Goal: Task Accomplishment & Management: Use online tool/utility

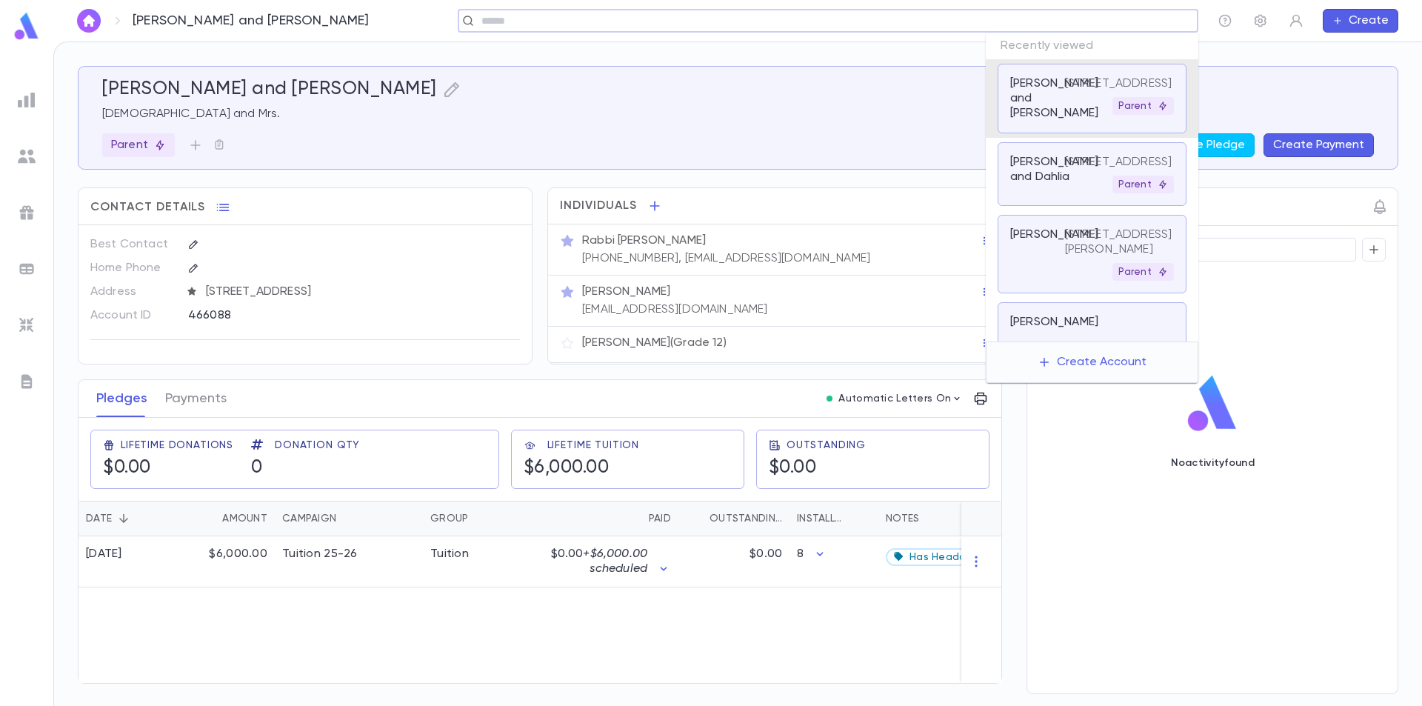
click at [1081, 24] on input "text" at bounding box center [823, 21] width 692 height 14
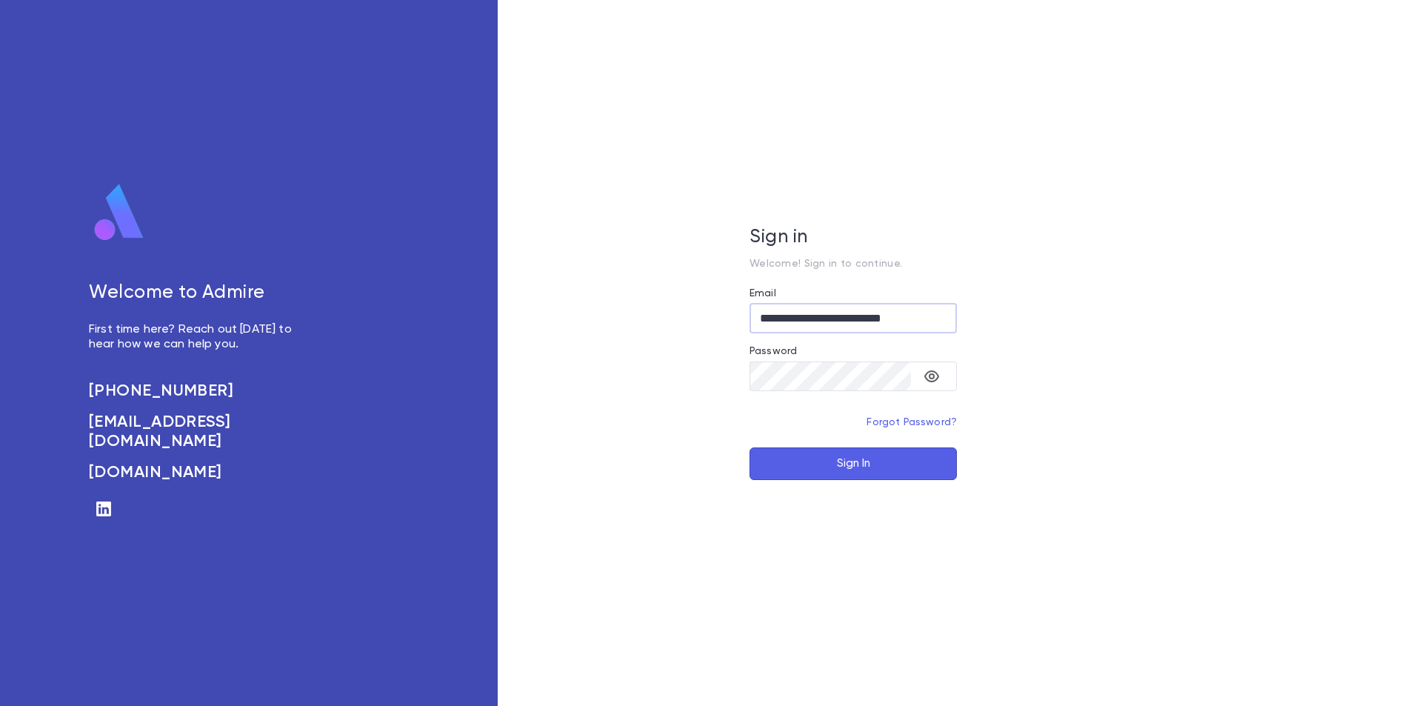
type input "**********"
click at [911, 462] on button "Sign In" at bounding box center [852, 463] width 207 height 33
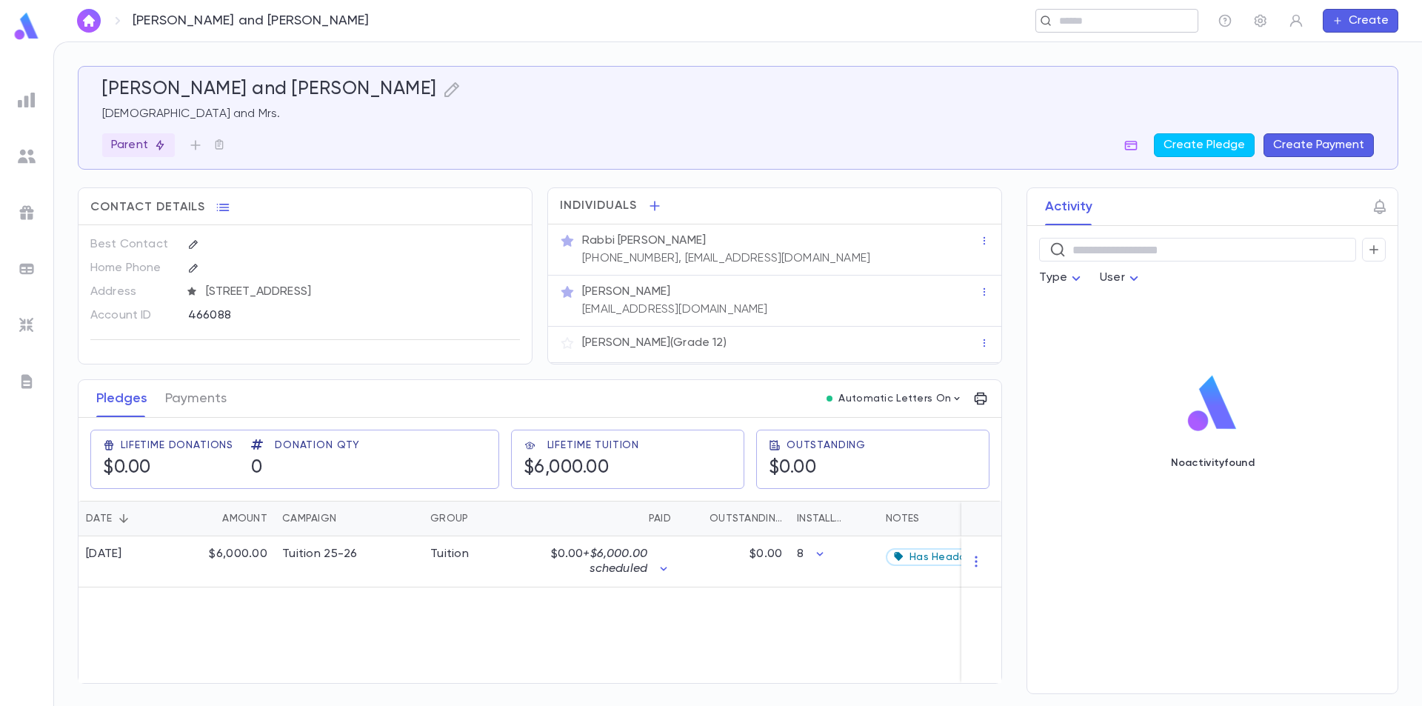
click at [1095, 26] on input "text" at bounding box center [1123, 21] width 137 height 14
click at [716, 24] on input "text" at bounding box center [834, 21] width 715 height 14
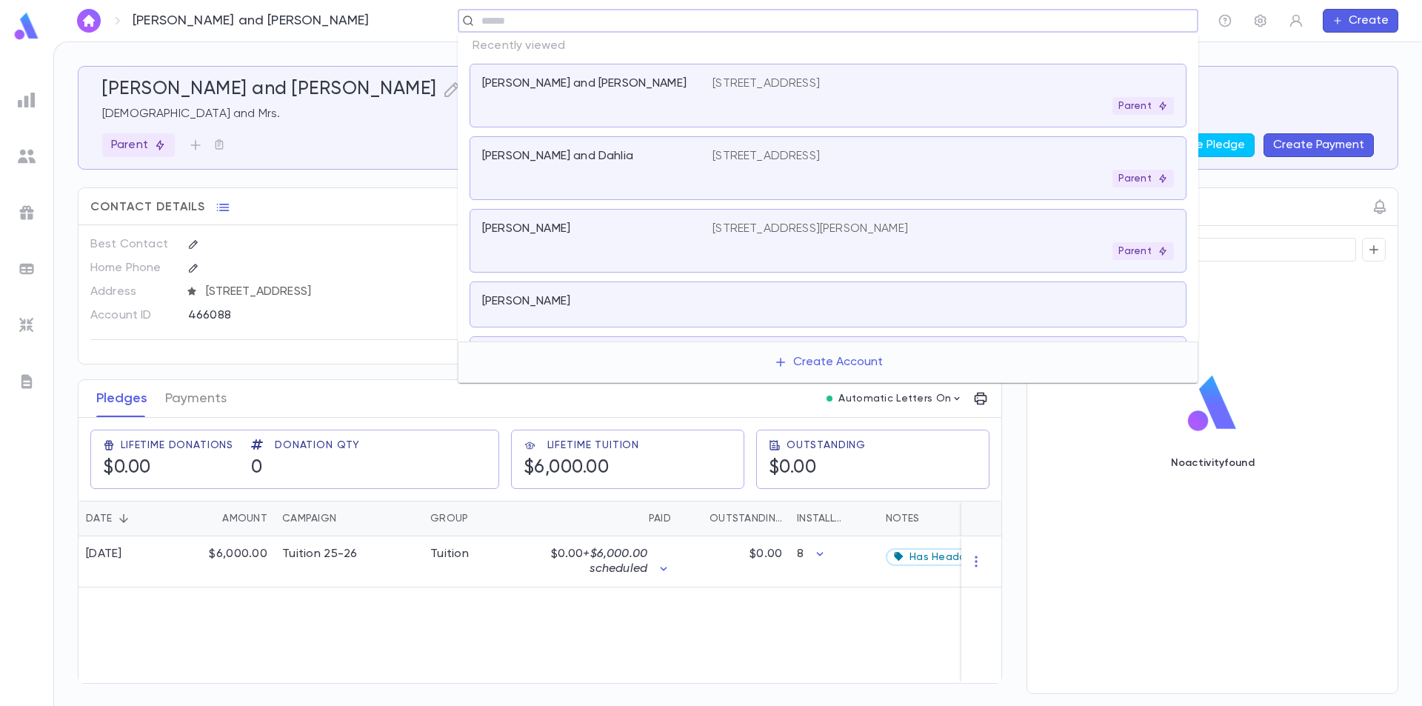
click at [621, 26] on input "text" at bounding box center [834, 21] width 715 height 14
type input "*********"
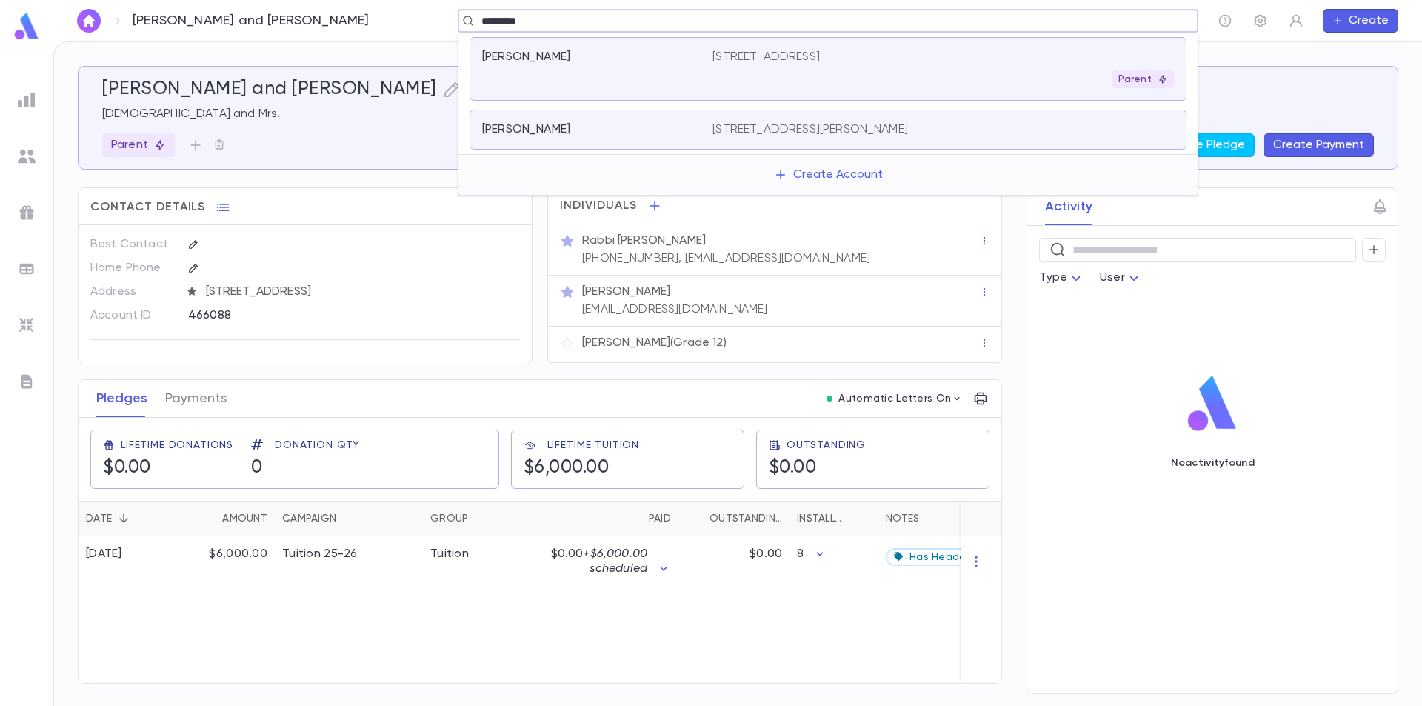
click at [683, 56] on div "[PERSON_NAME]" at bounding box center [588, 57] width 213 height 15
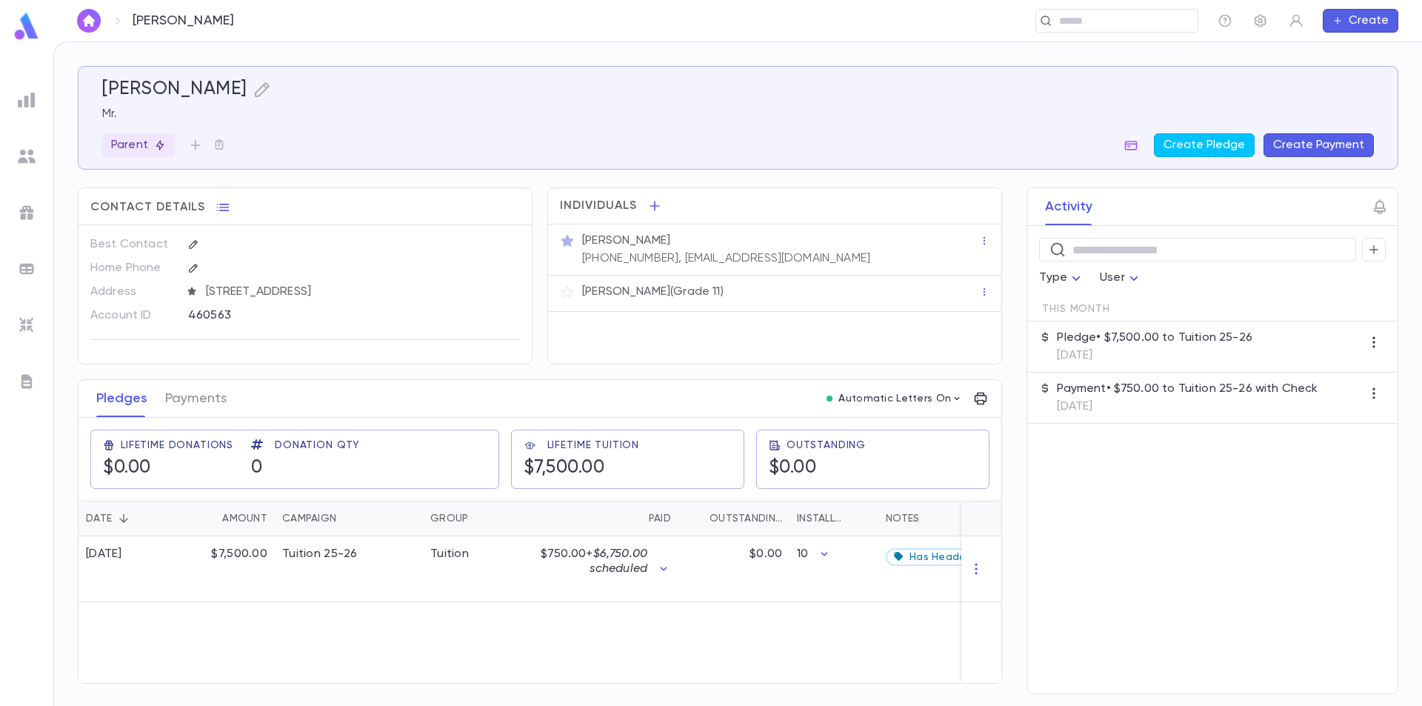
click at [1309, 152] on button "Create Payment" at bounding box center [1318, 145] width 110 height 24
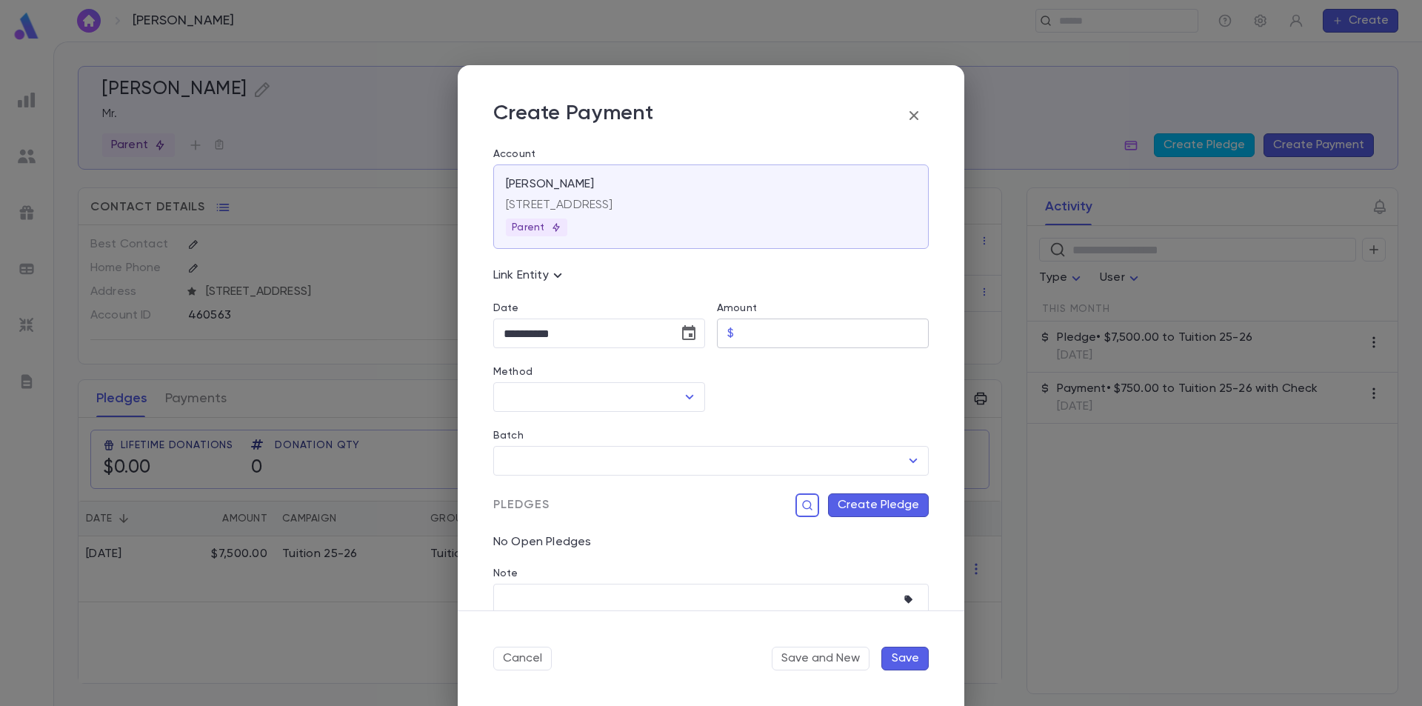
click at [807, 332] on input "Amount" at bounding box center [834, 333] width 189 height 29
type input "********"
click at [648, 413] on div "Batch ​" at bounding box center [704, 444] width 447 height 64
click at [655, 406] on input "Method" at bounding box center [588, 397] width 176 height 28
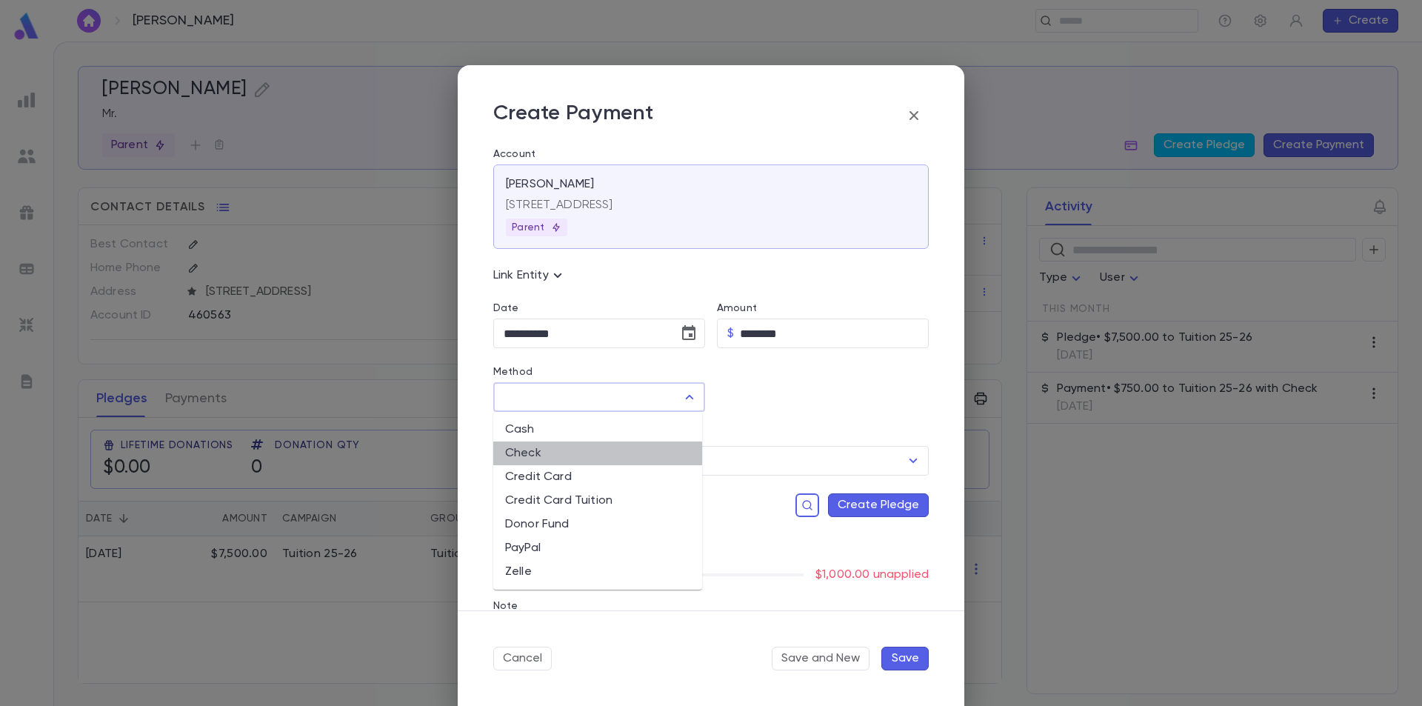
click at [625, 450] on li "Check" at bounding box center [597, 453] width 209 height 24
type input "*****"
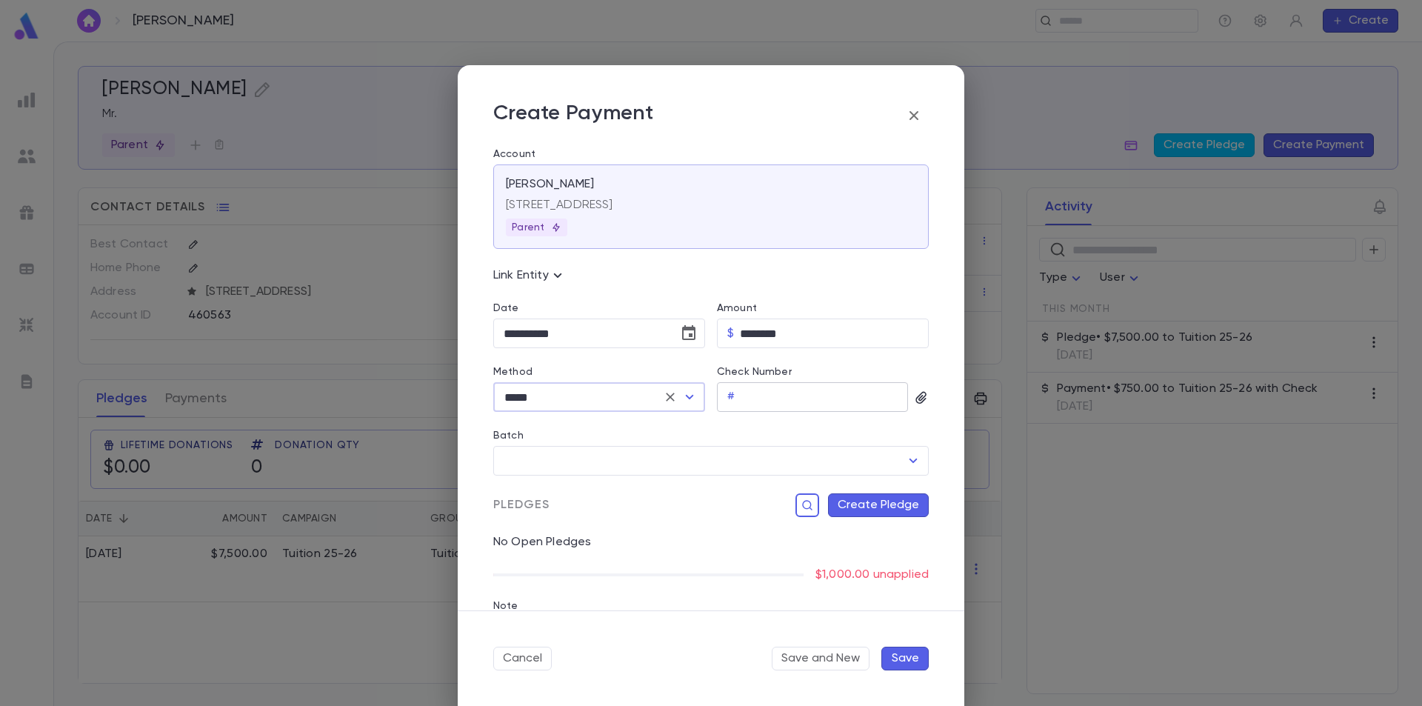
click at [759, 394] on input "Check Number" at bounding box center [824, 397] width 167 height 29
click at [551, 432] on div "Batch" at bounding box center [710, 438] width 435 height 16
type input "***"
click at [847, 501] on button "Create Pledge" at bounding box center [878, 505] width 101 height 24
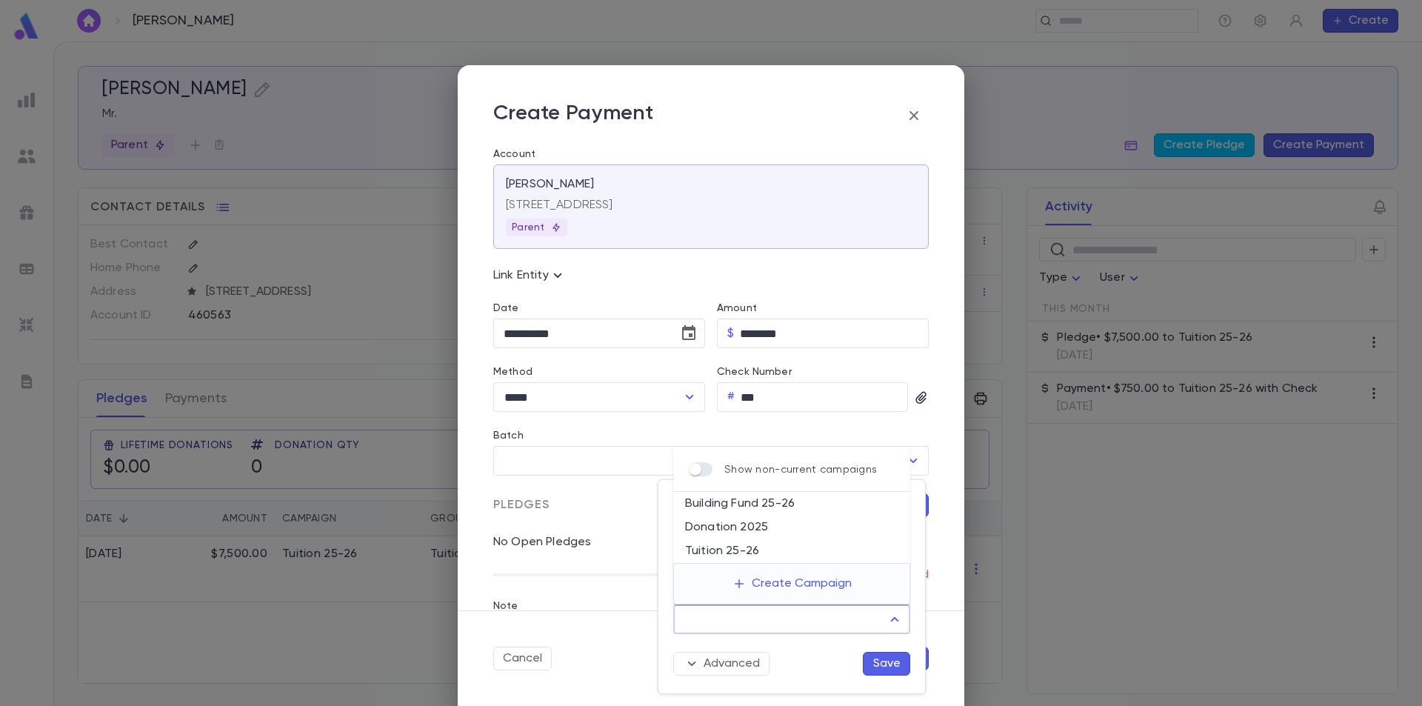
click at [701, 612] on input "Campaign" at bounding box center [780, 619] width 201 height 28
click at [718, 531] on li "Donation 2025" at bounding box center [791, 527] width 237 height 24
type input "**********"
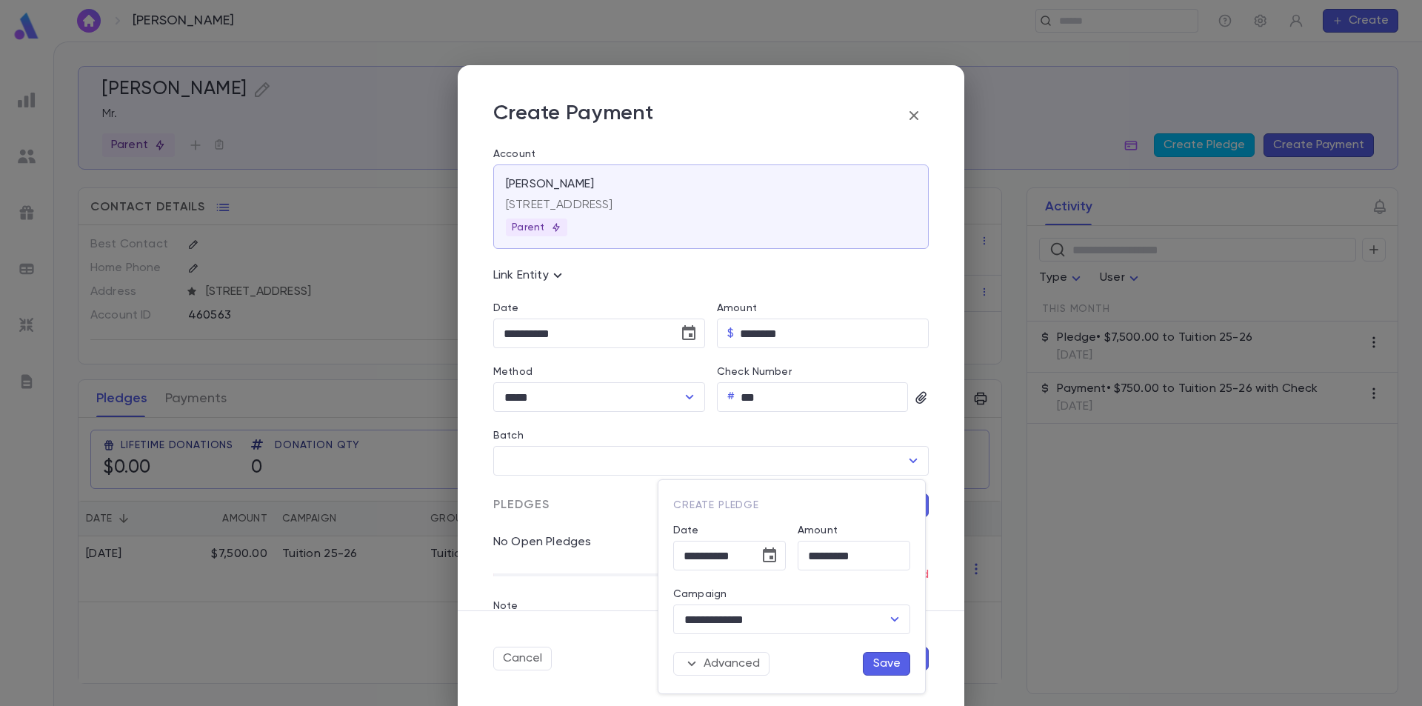
click at [871, 659] on button "Save" at bounding box center [886, 664] width 47 height 24
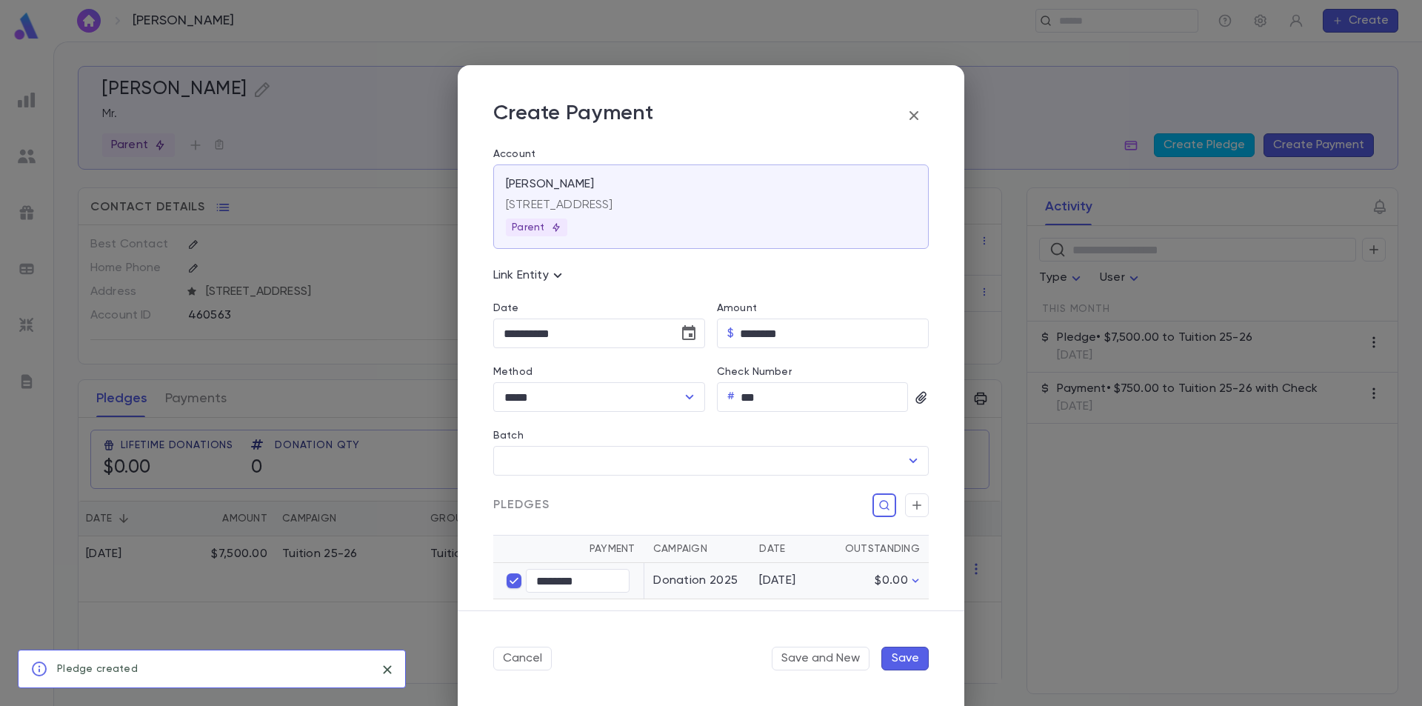
click at [901, 662] on button "Save" at bounding box center [904, 659] width 47 height 24
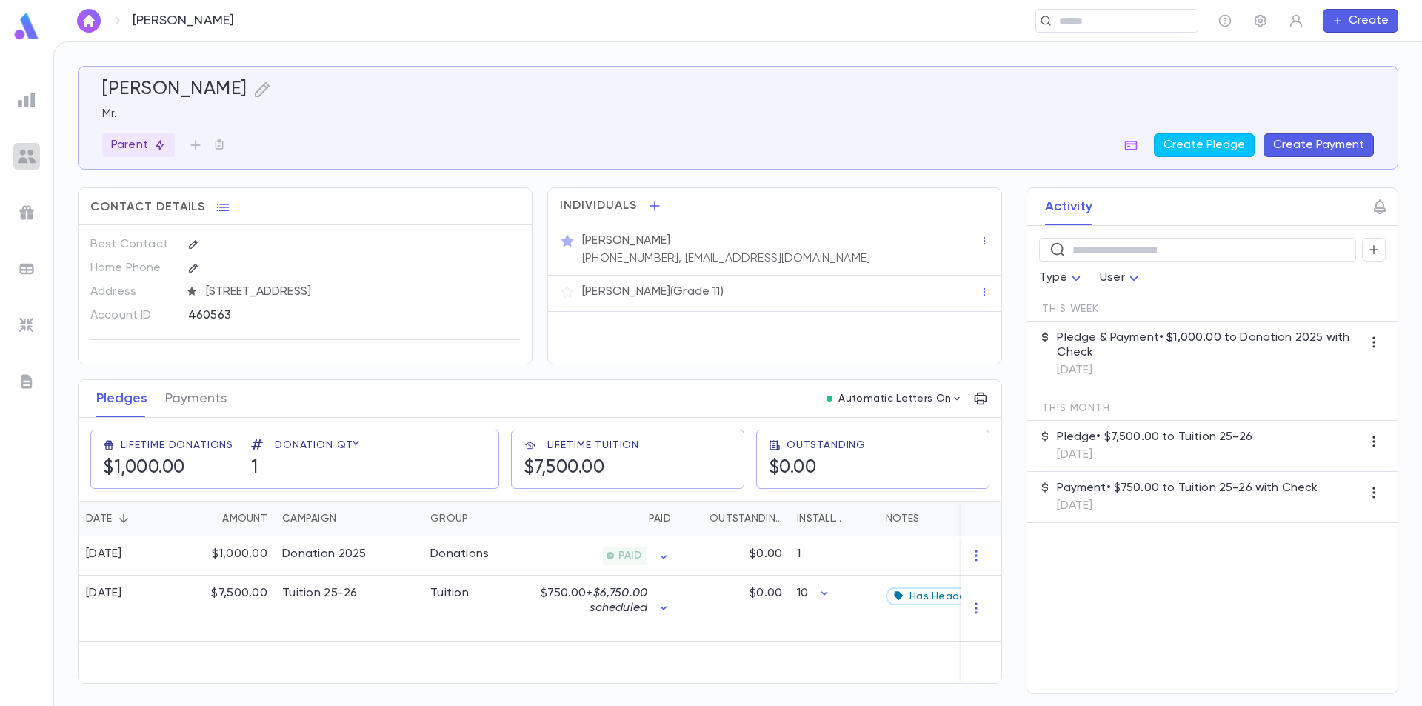
click at [30, 155] on img at bounding box center [27, 156] width 18 height 18
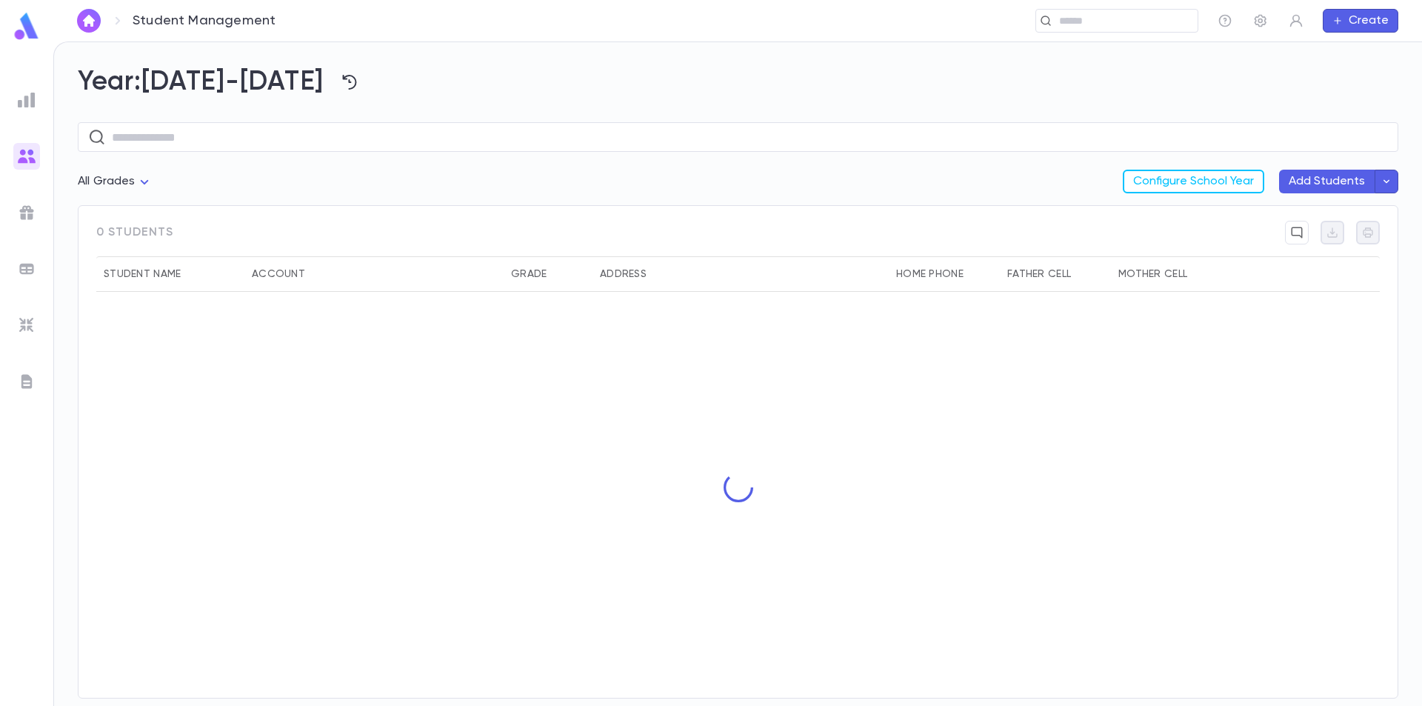
click at [28, 211] on img at bounding box center [27, 213] width 18 height 18
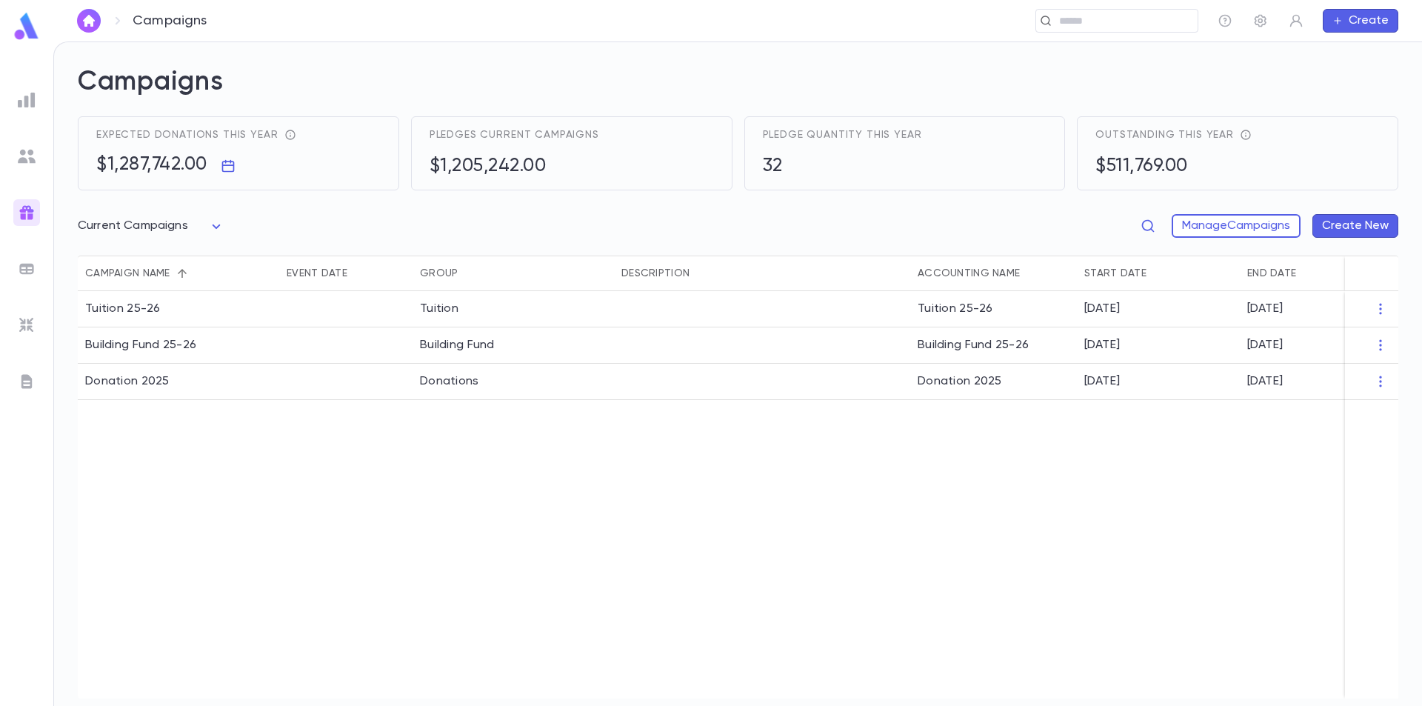
click at [24, 265] on img at bounding box center [27, 269] width 18 height 18
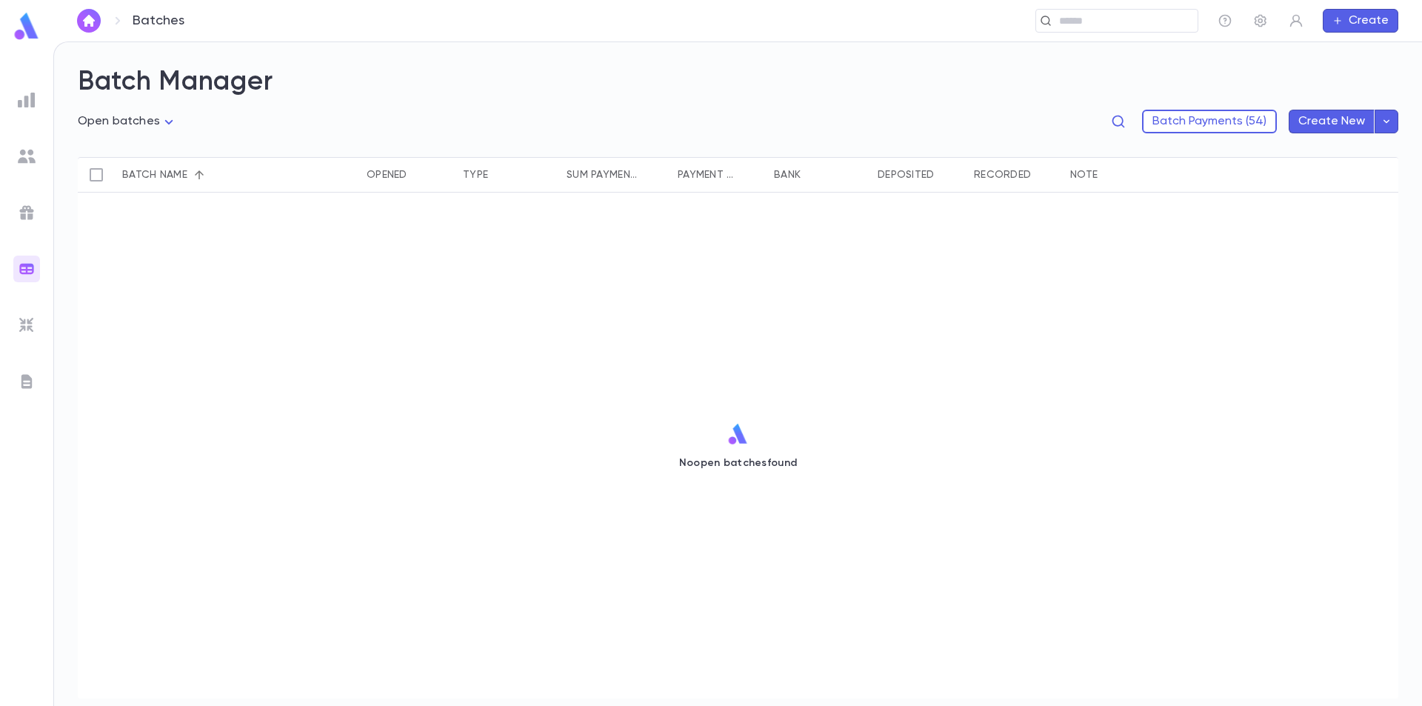
click at [24, 103] on img at bounding box center [27, 100] width 18 height 18
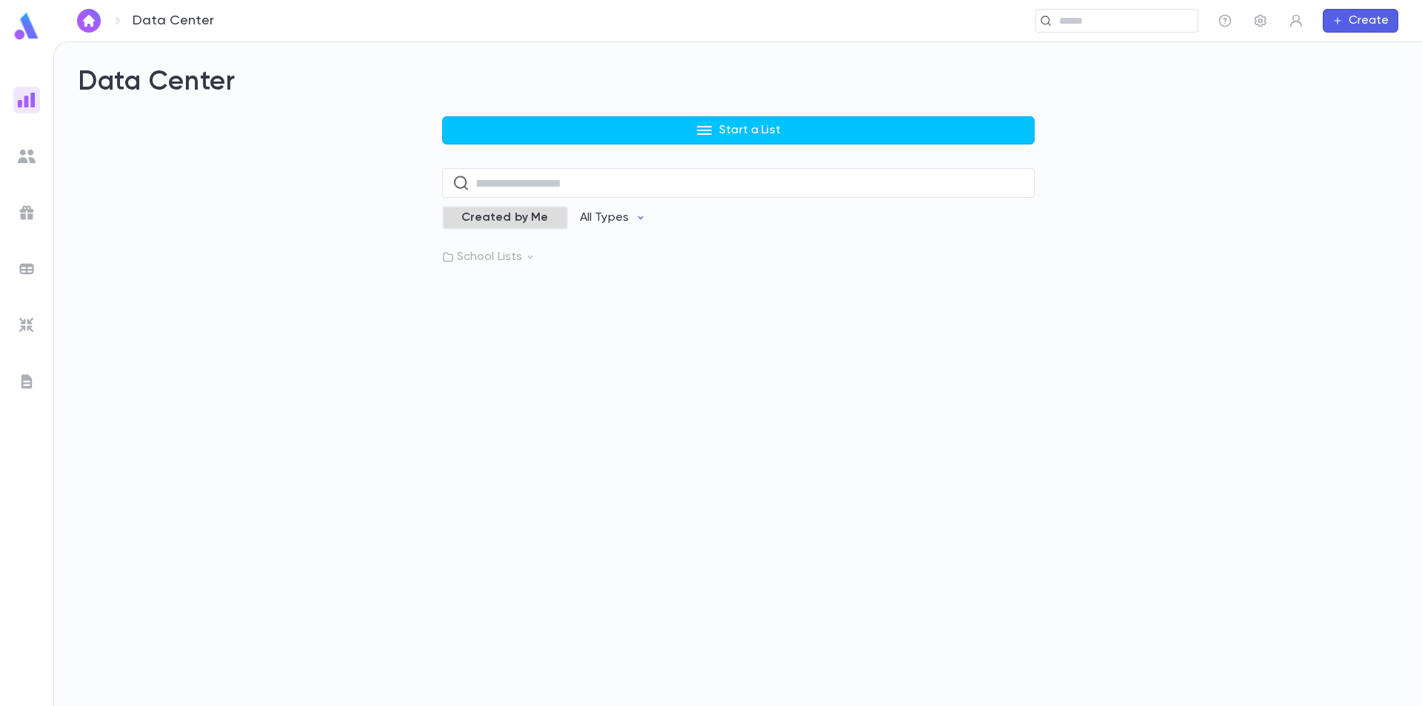
click at [495, 223] on span "Created by Me" at bounding box center [505, 217] width 105 height 15
click at [511, 220] on span "Created by Me" at bounding box center [516, 217] width 105 height 15
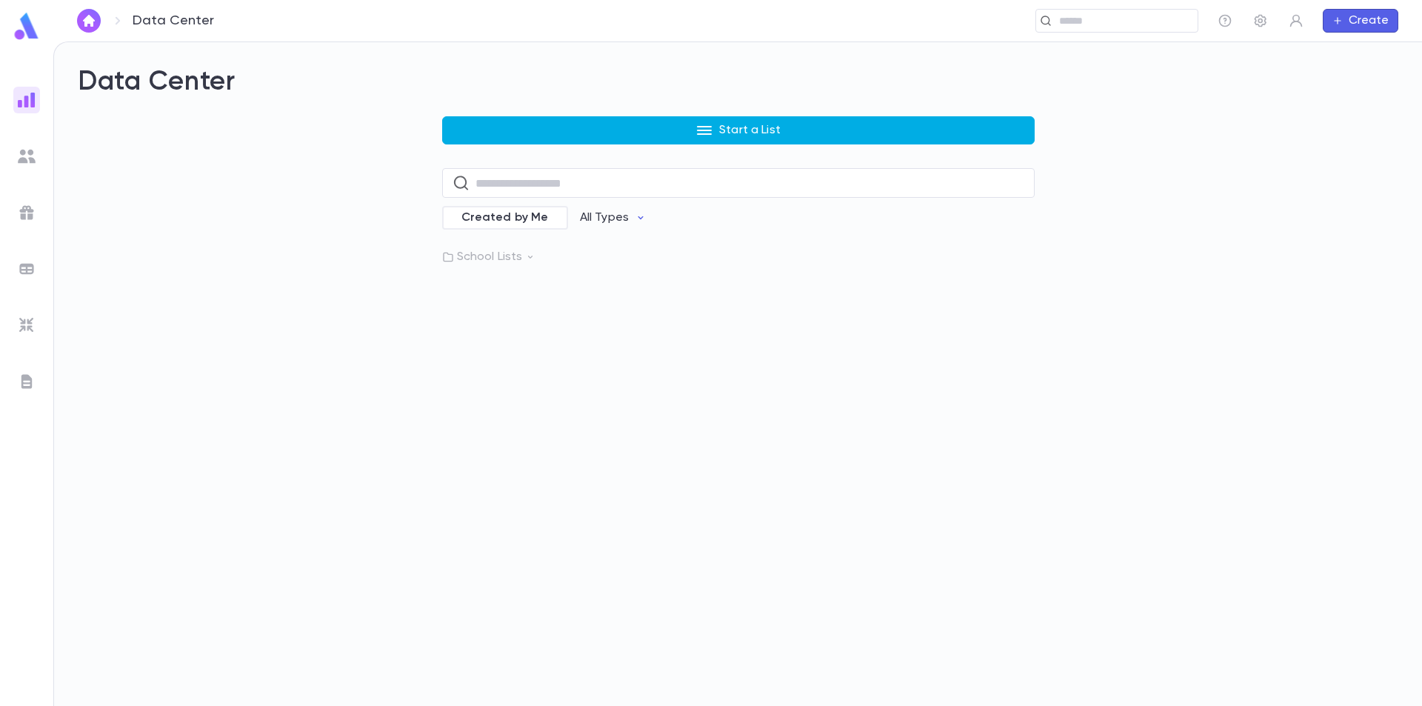
click at [598, 121] on button "Start a List" at bounding box center [738, 130] width 592 height 28
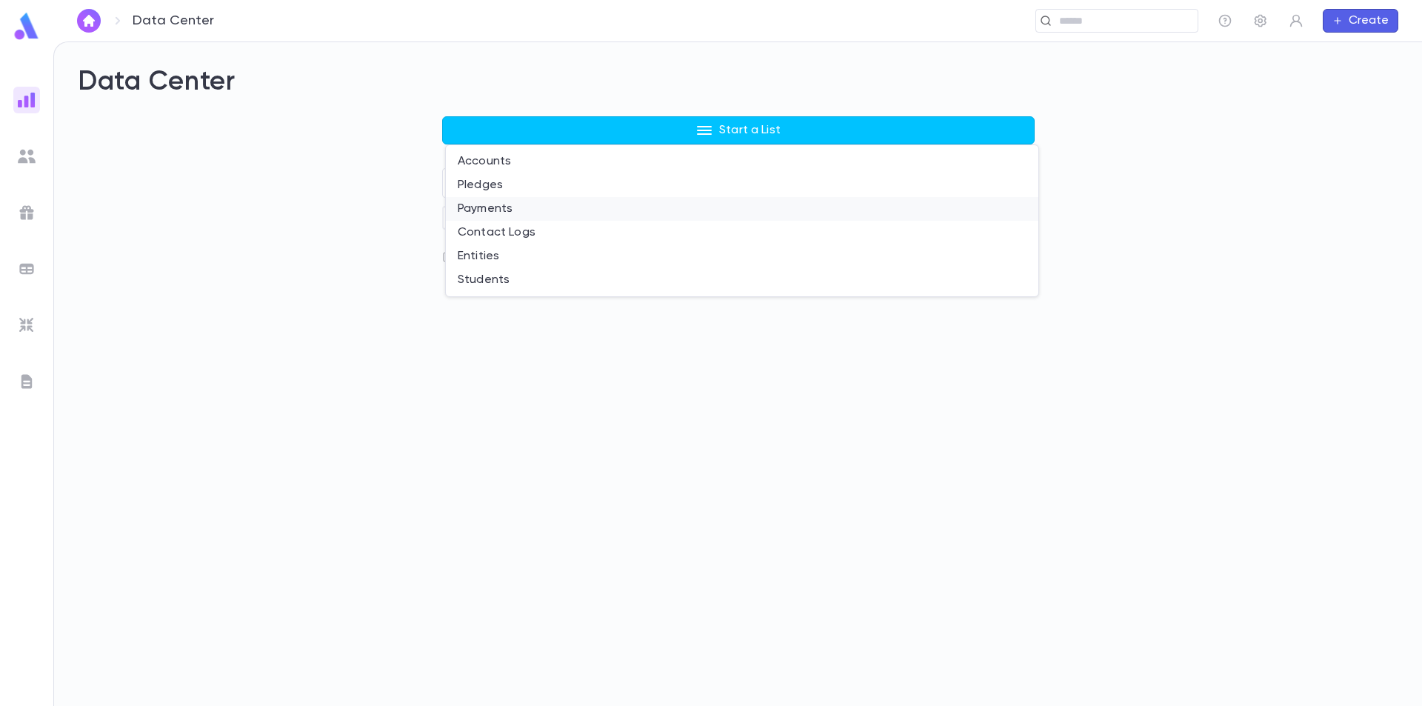
click at [530, 207] on li "Payments" at bounding box center [742, 209] width 592 height 24
